Goal: Task Accomplishment & Management: Manage account settings

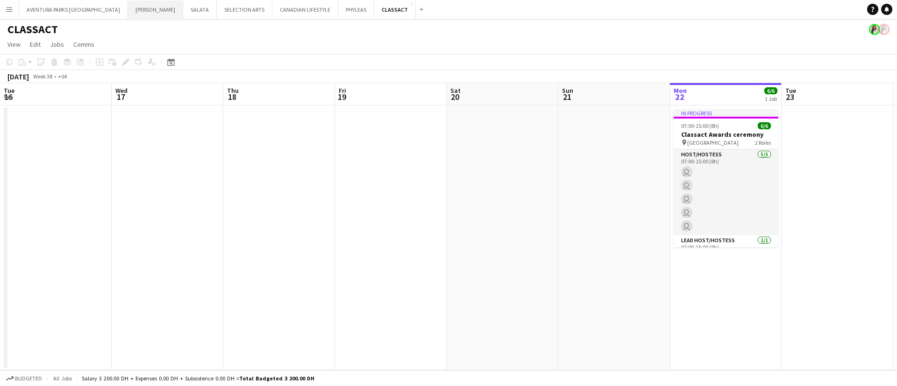
scroll to position [0, 223]
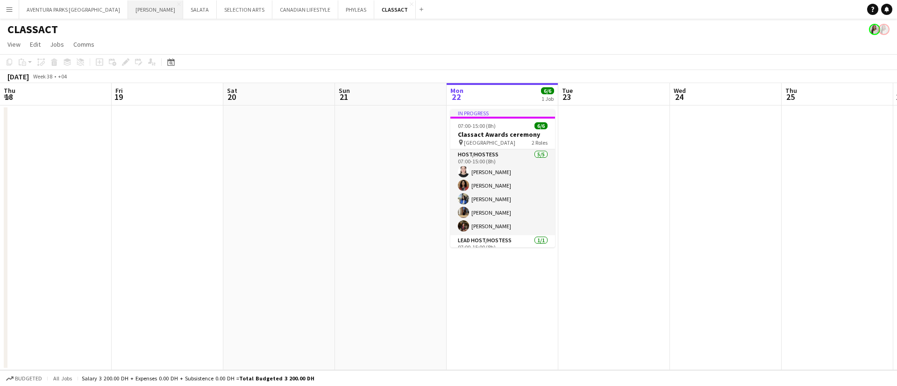
click at [128, 7] on button "[PERSON_NAME] Close" at bounding box center [155, 9] width 55 height 18
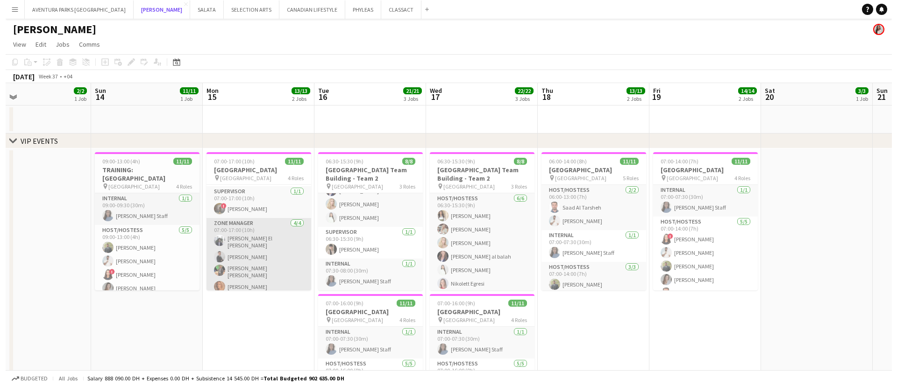
scroll to position [0, 362]
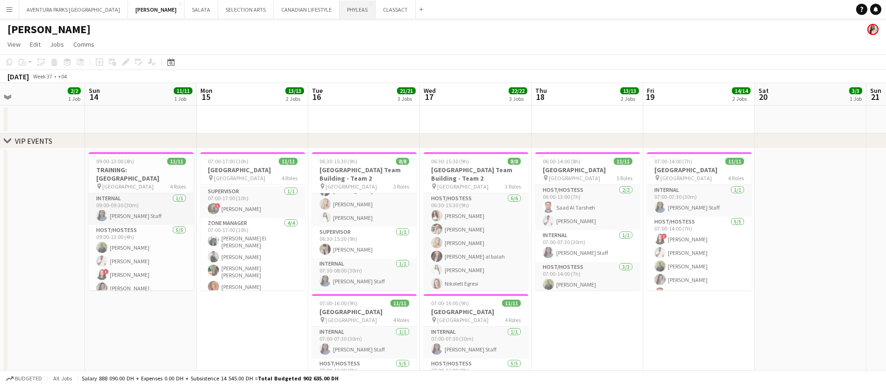
click at [340, 9] on button "PHYLEAS Close" at bounding box center [358, 9] width 36 height 18
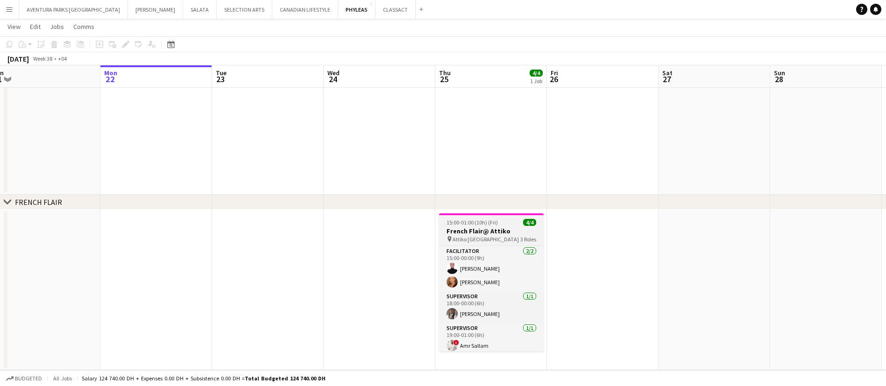
click at [488, 218] on app-job-card "15:00-01:00 (10h) (Fri) 4/4 French Flair@ Attiko pin Attiko Dubai 3 Roles Facil…" at bounding box center [491, 283] width 105 height 138
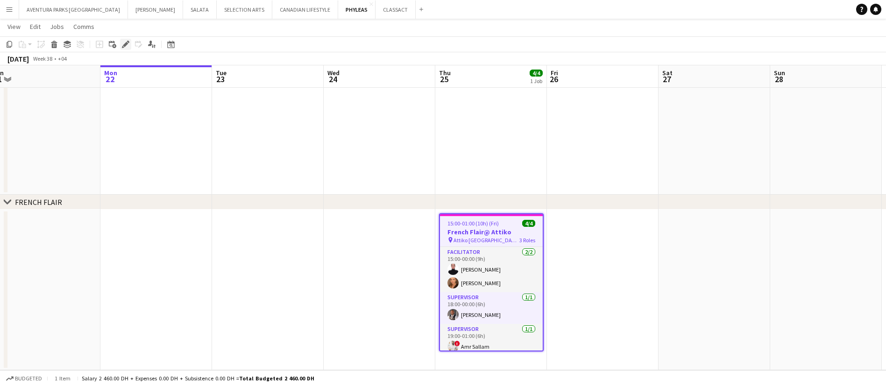
click at [124, 43] on icon "Edit" at bounding box center [125, 44] width 7 height 7
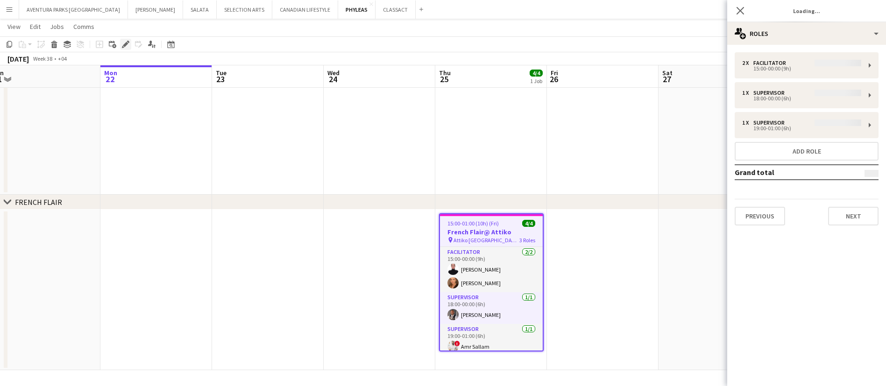
type input "**********"
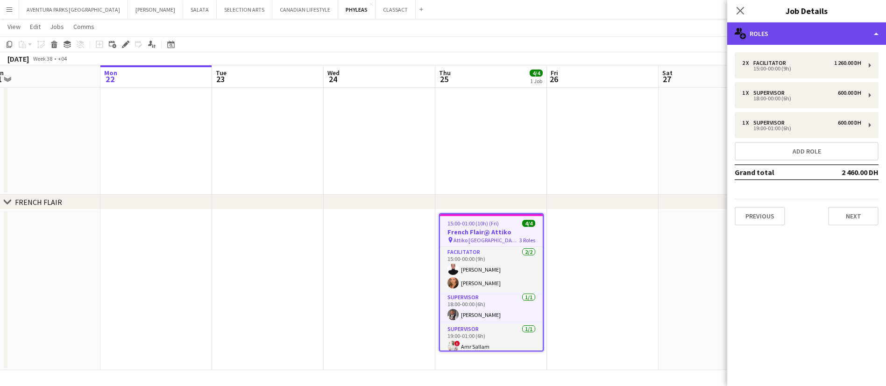
click at [778, 33] on div "multiple-users-add Roles" at bounding box center [806, 33] width 159 height 22
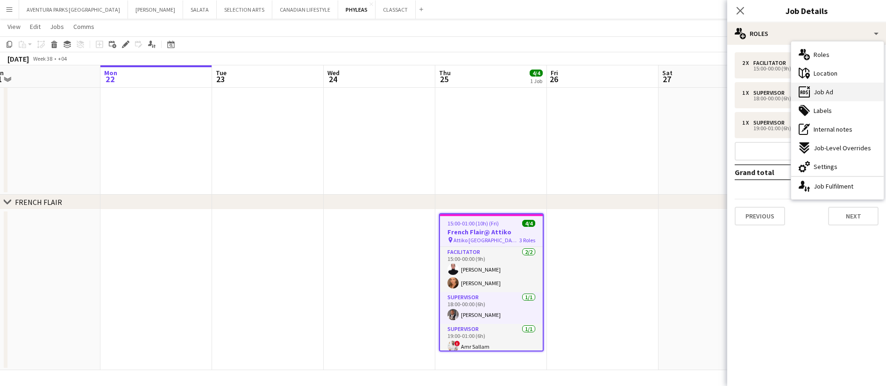
click at [819, 93] on span "Job Ad" at bounding box center [824, 92] width 20 height 8
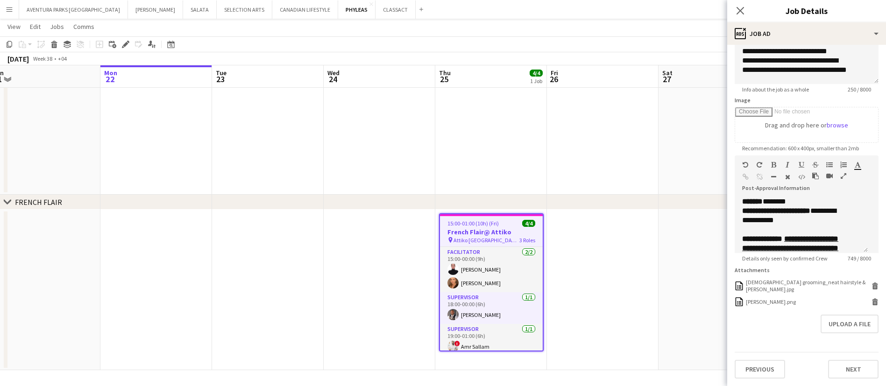
scroll to position [126, 0]
click at [841, 173] on icon "button" at bounding box center [844, 176] width 6 height 7
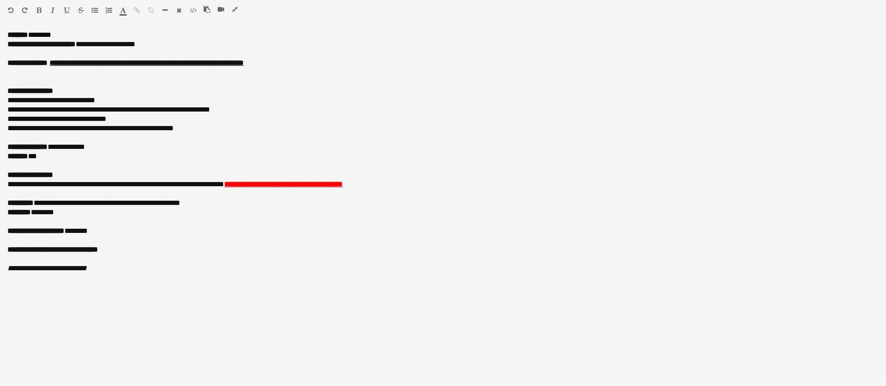
click at [235, 7] on icon "button" at bounding box center [235, 9] width 6 height 7
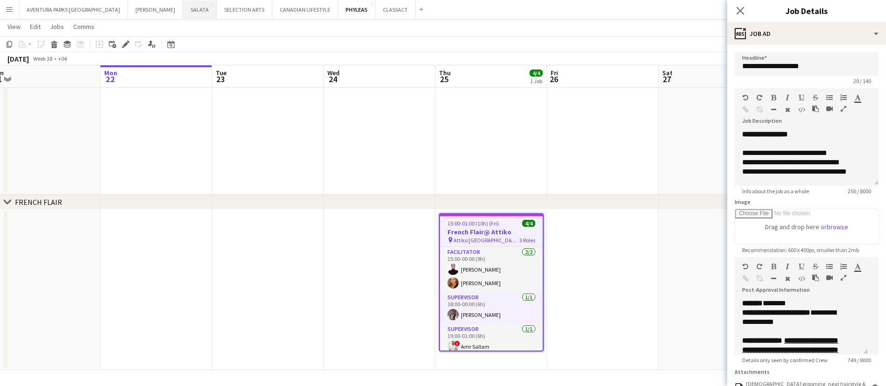
click at [183, 8] on button "[PERSON_NAME] Close" at bounding box center [200, 9] width 34 height 18
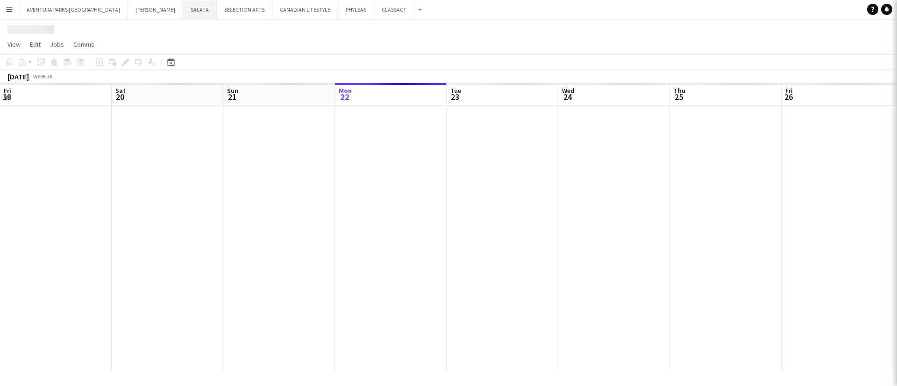
scroll to position [0, 223]
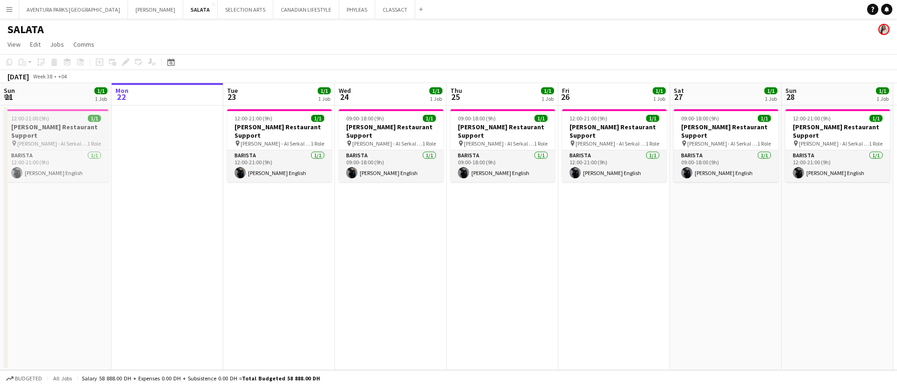
click at [69, 120] on div "12:00-21:00 (9h) 1/1" at bounding box center [56, 118] width 105 height 7
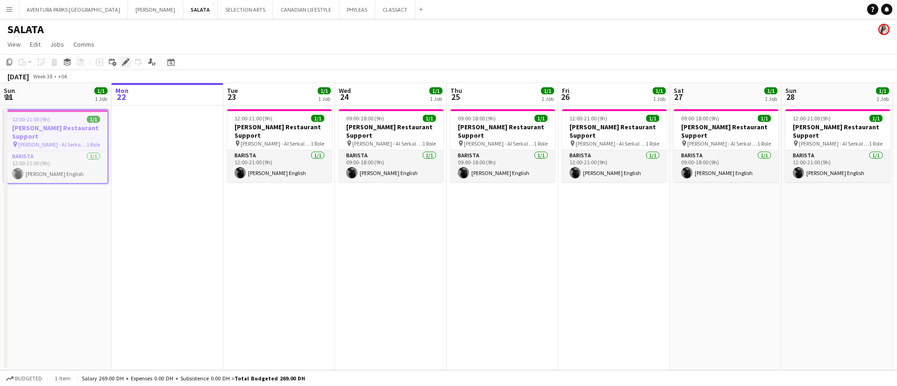
click at [127, 58] on icon "Edit" at bounding box center [125, 61] width 7 height 7
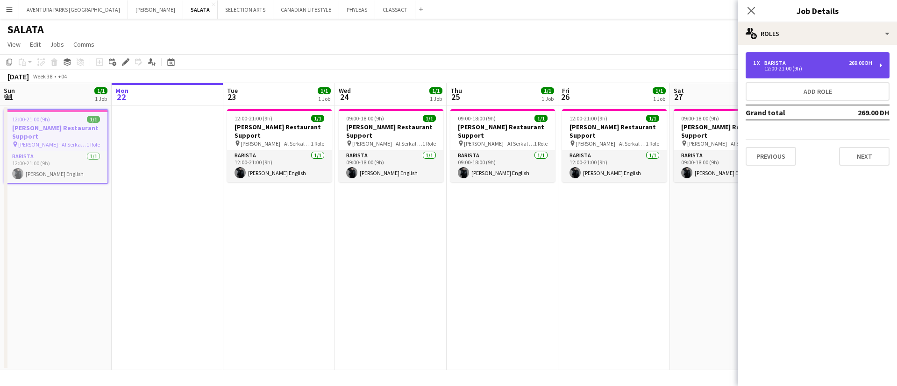
click at [819, 74] on div "1 x Barista 269.00 DH 12:00-21:00 (9h)" at bounding box center [818, 65] width 144 height 26
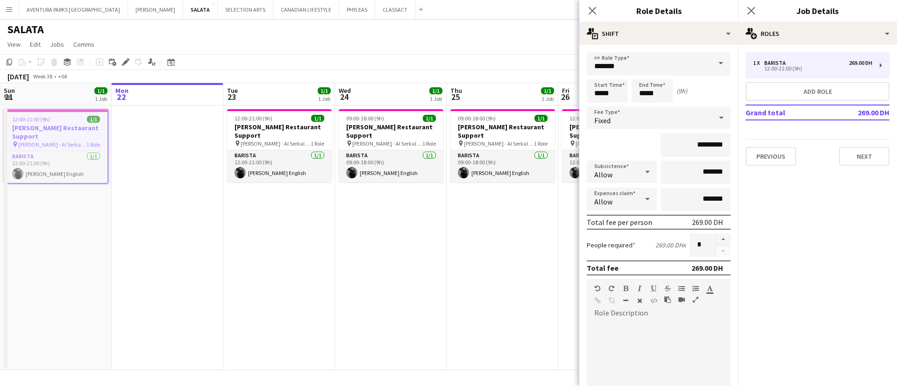
click at [416, 240] on app-date-cell "09:00-18:00 (9h) 1/1 [PERSON_NAME] Restaurant Support pin [PERSON_NAME] - Al Se…" at bounding box center [391, 238] width 112 height 265
